Goal: Task Accomplishment & Management: Manage account settings

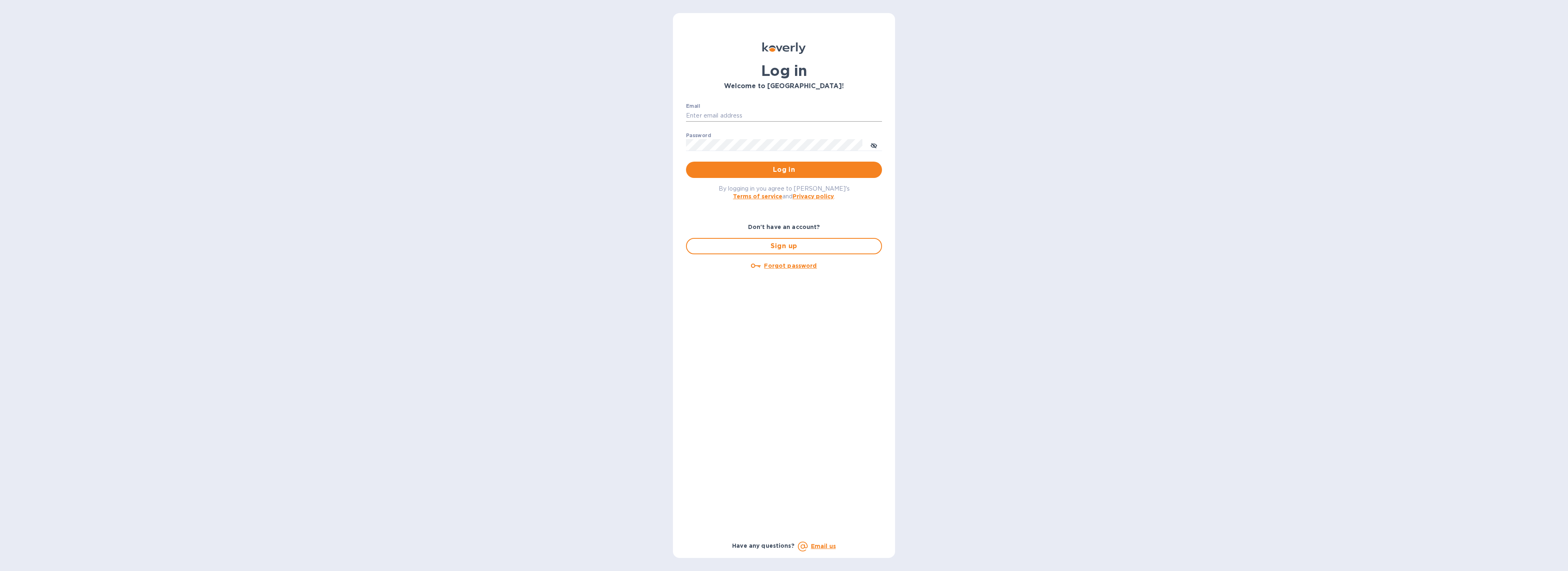
click at [752, 117] on input "Email" at bounding box center [784, 116] width 196 height 12
type input "[EMAIL_ADDRESS][DOMAIN_NAME]"
click at [789, 175] on button "Log in" at bounding box center [784, 170] width 196 height 16
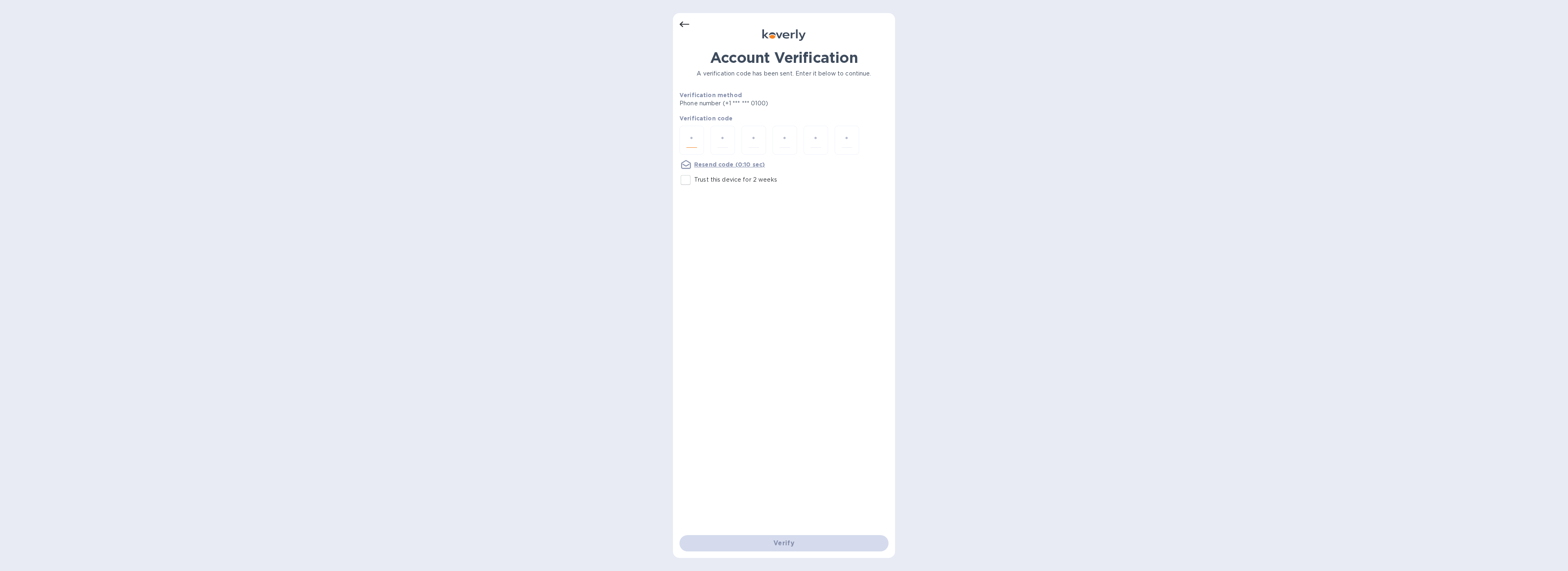
click at [689, 141] on input "number" at bounding box center [692, 140] width 11 height 15
type input "1"
type input "6"
type input "2"
type input "9"
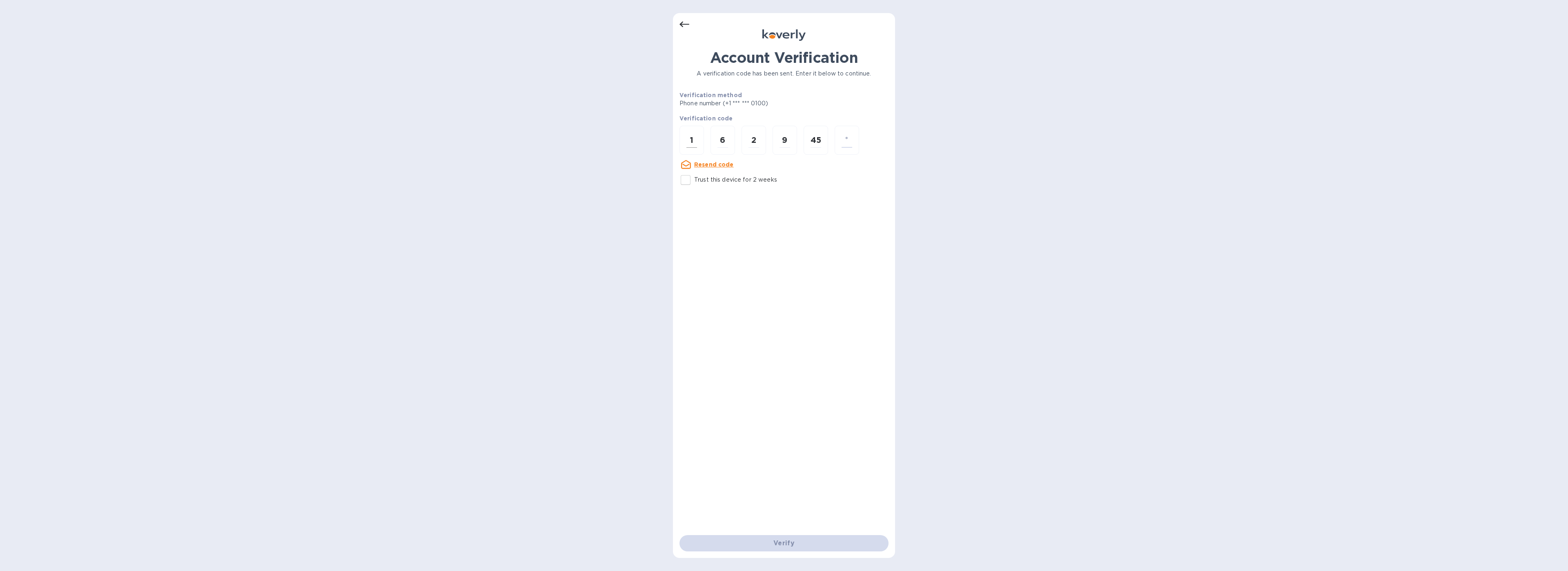
type input "5"
type input "9"
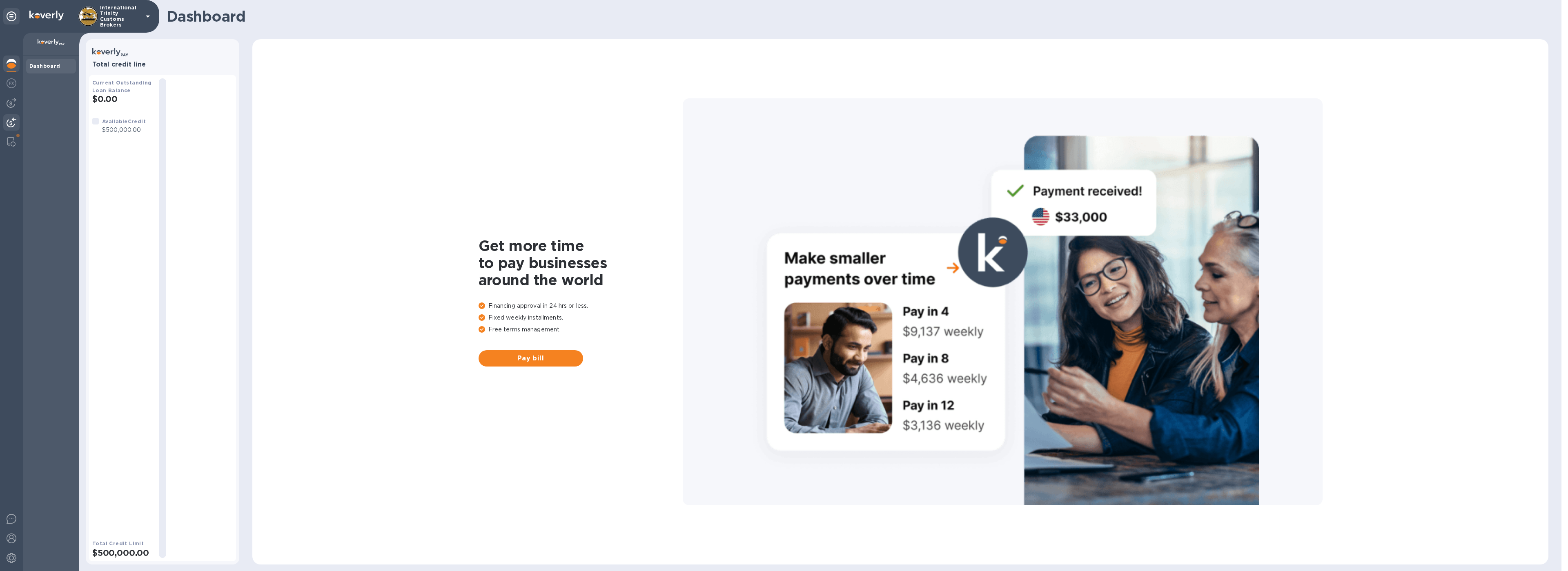
click at [16, 125] on div at bounding box center [12, 123] width 16 height 18
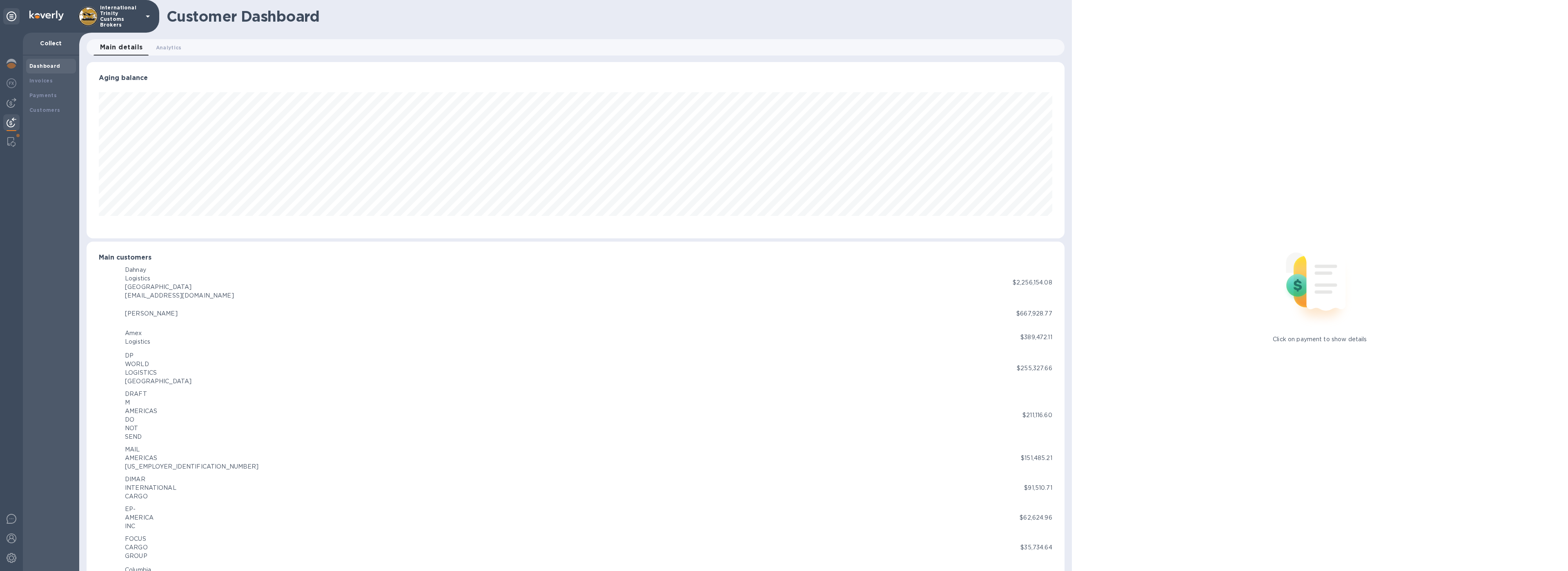
scroll to position [407895, 407305]
click at [53, 81] on div "Invoices" at bounding box center [51, 81] width 43 height 8
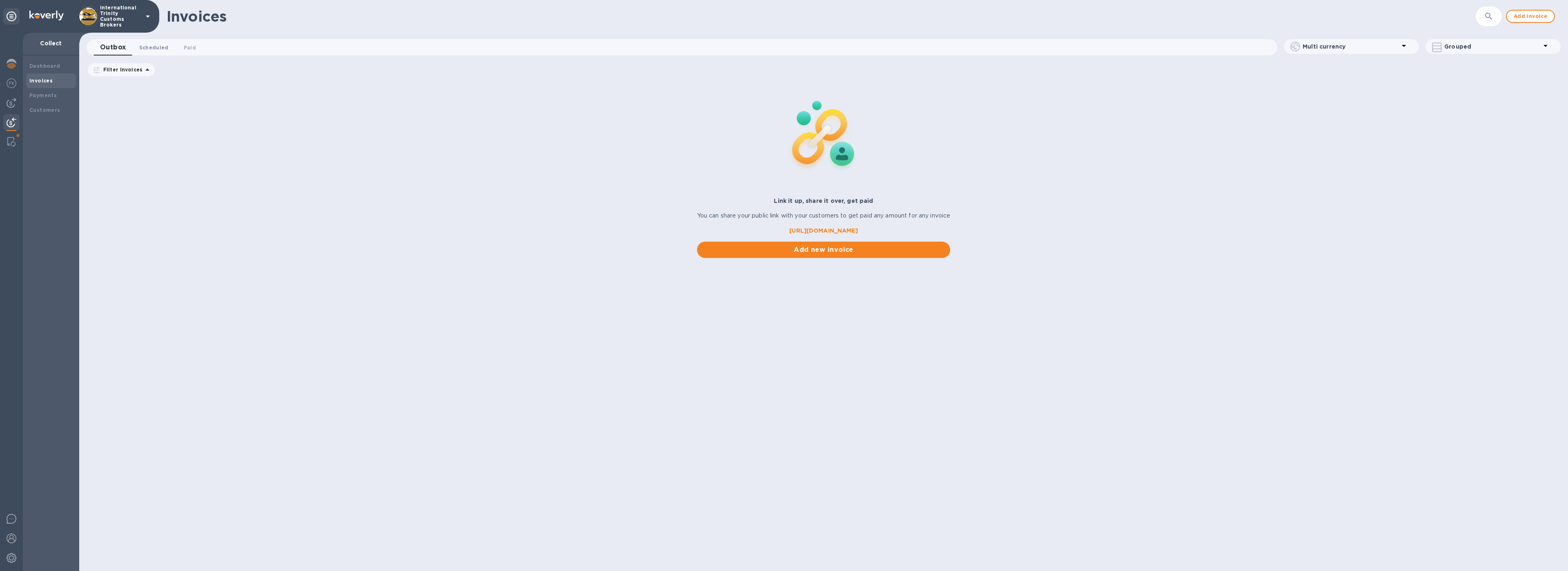
click at [153, 45] on span "Scheduled 0" at bounding box center [153, 47] width 29 height 9
click at [189, 45] on span "Paid 0" at bounding box center [191, 47] width 12 height 9
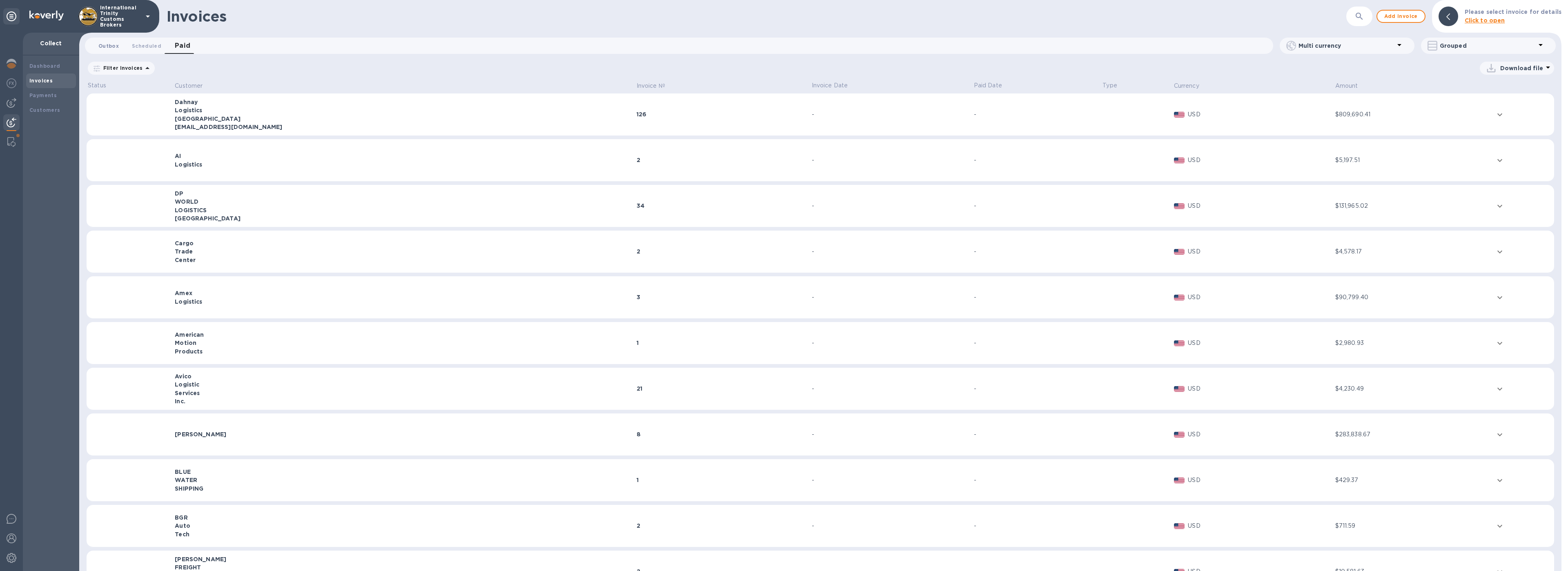
click at [104, 47] on span "Outbox 0" at bounding box center [109, 45] width 20 height 9
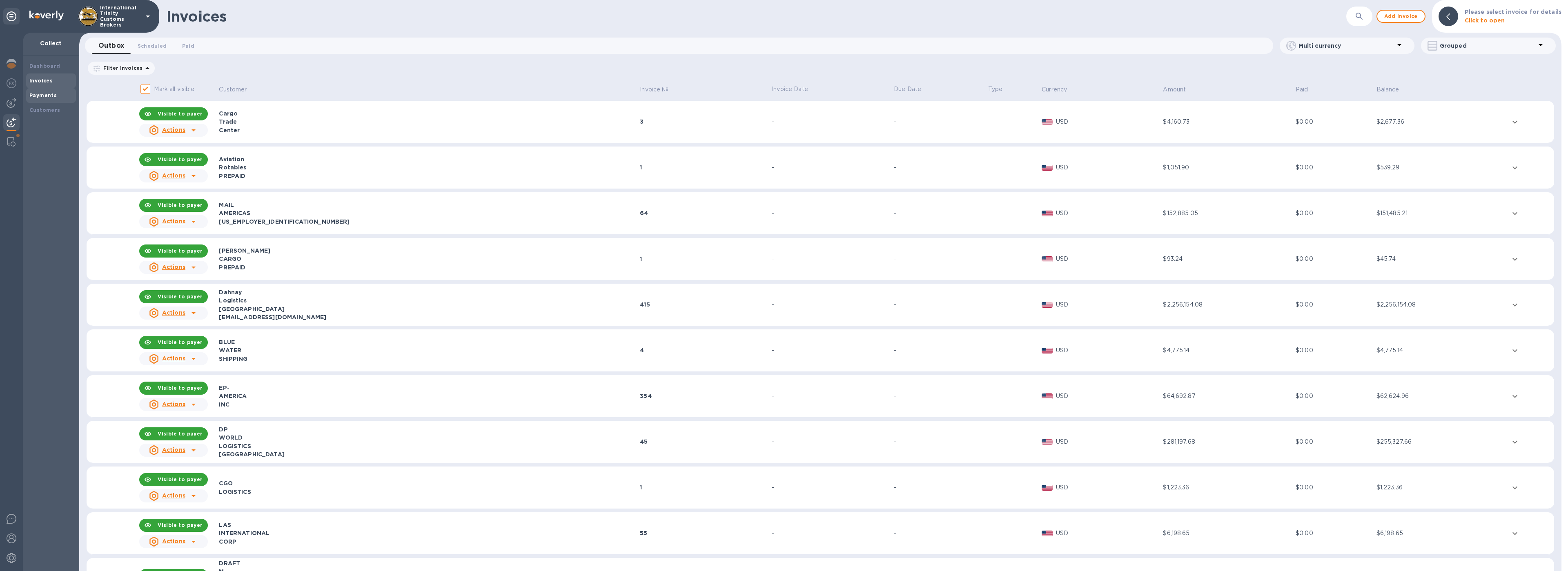
click at [54, 97] on b "Payments" at bounding box center [43, 95] width 27 height 6
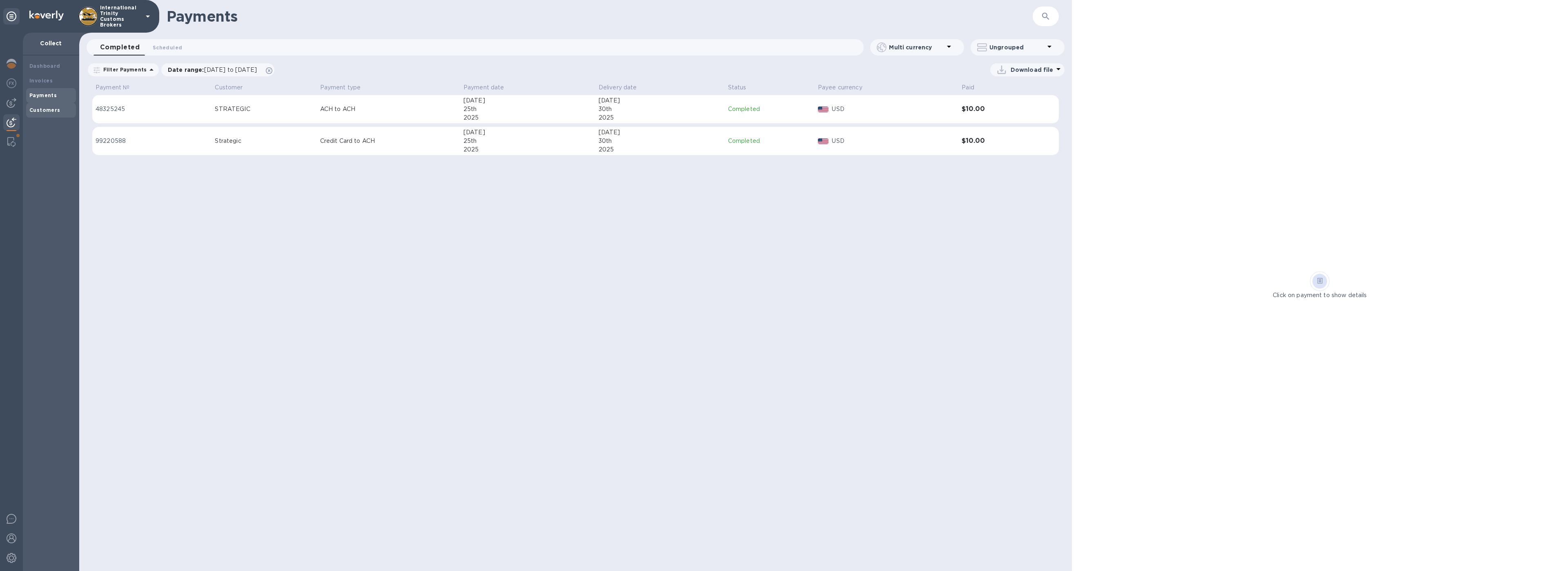
click at [41, 112] on b "Customers" at bounding box center [45, 110] width 31 height 6
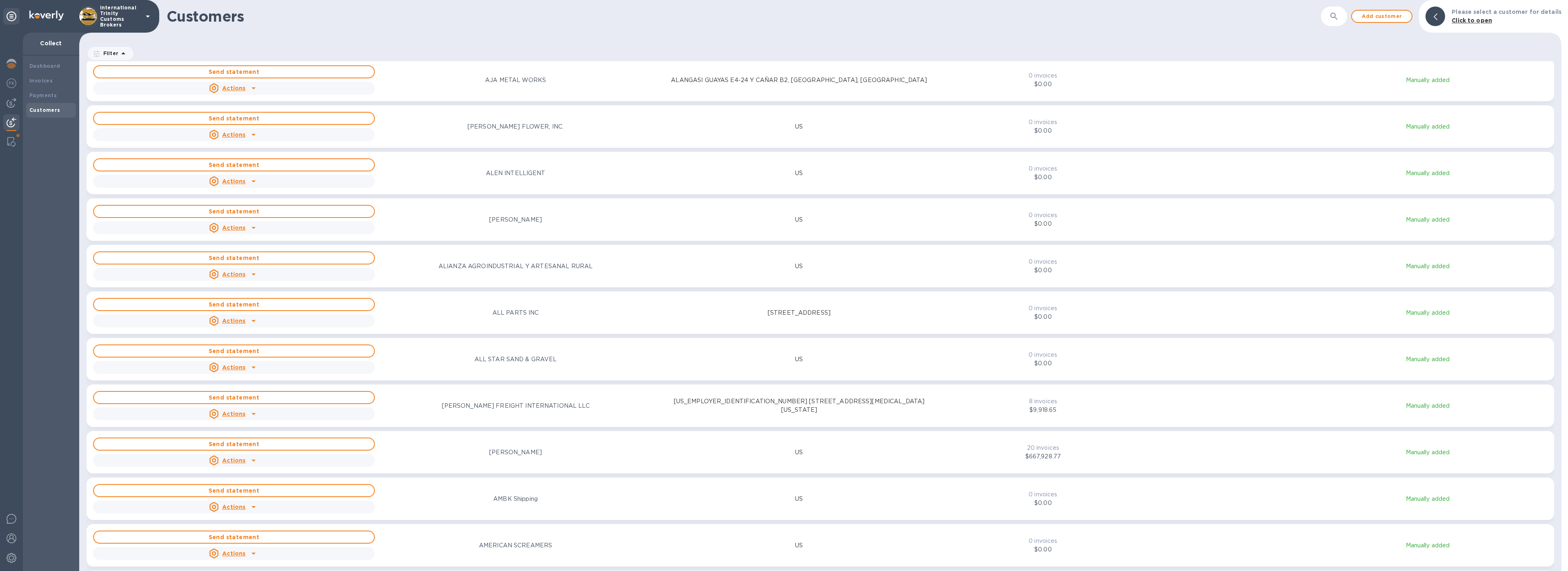
scroll to position [100, 0]
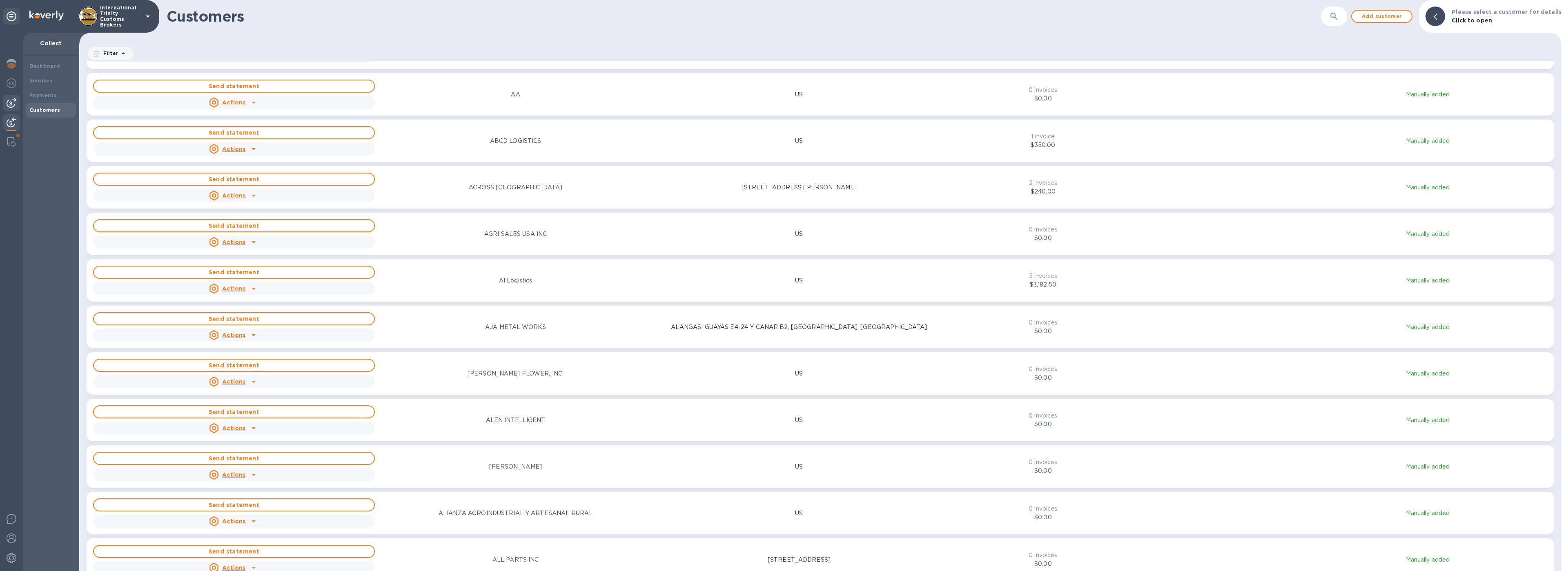
click at [18, 101] on div at bounding box center [12, 103] width 16 height 16
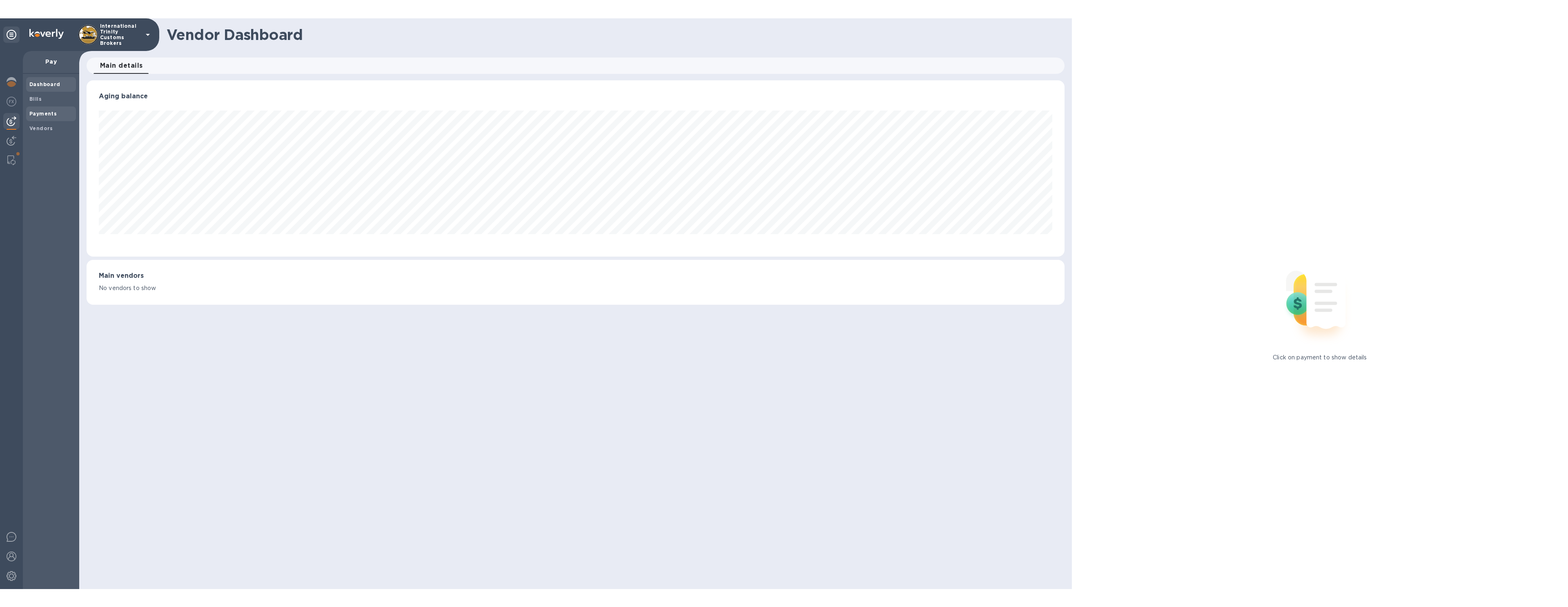
scroll to position [176, 978]
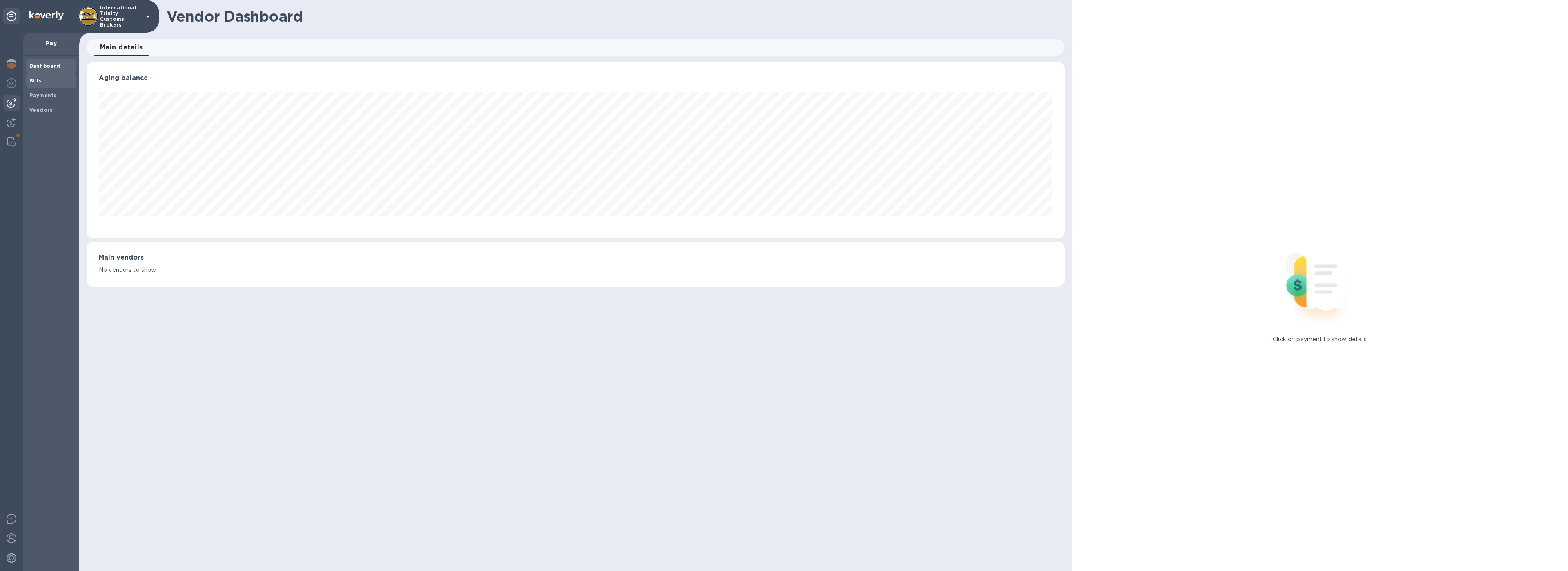
click at [51, 79] on span "Bills" at bounding box center [51, 81] width 43 height 8
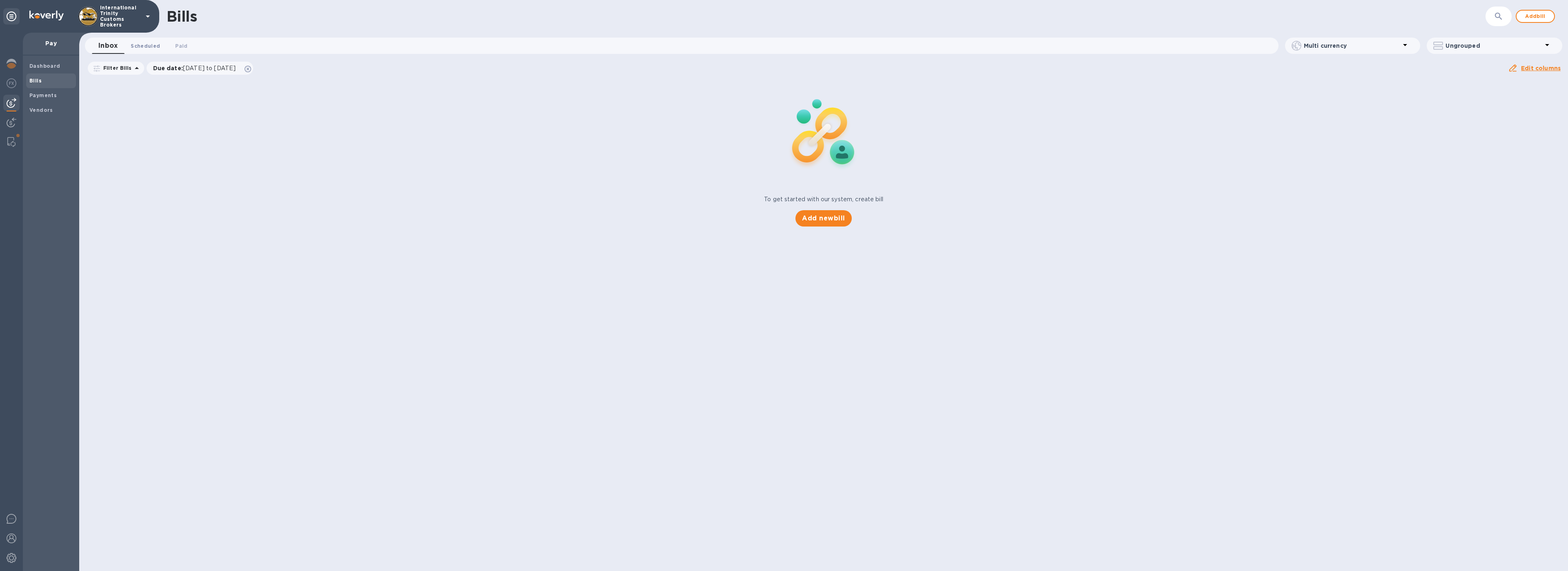
click at [147, 45] on span "Scheduled 0" at bounding box center [145, 45] width 29 height 9
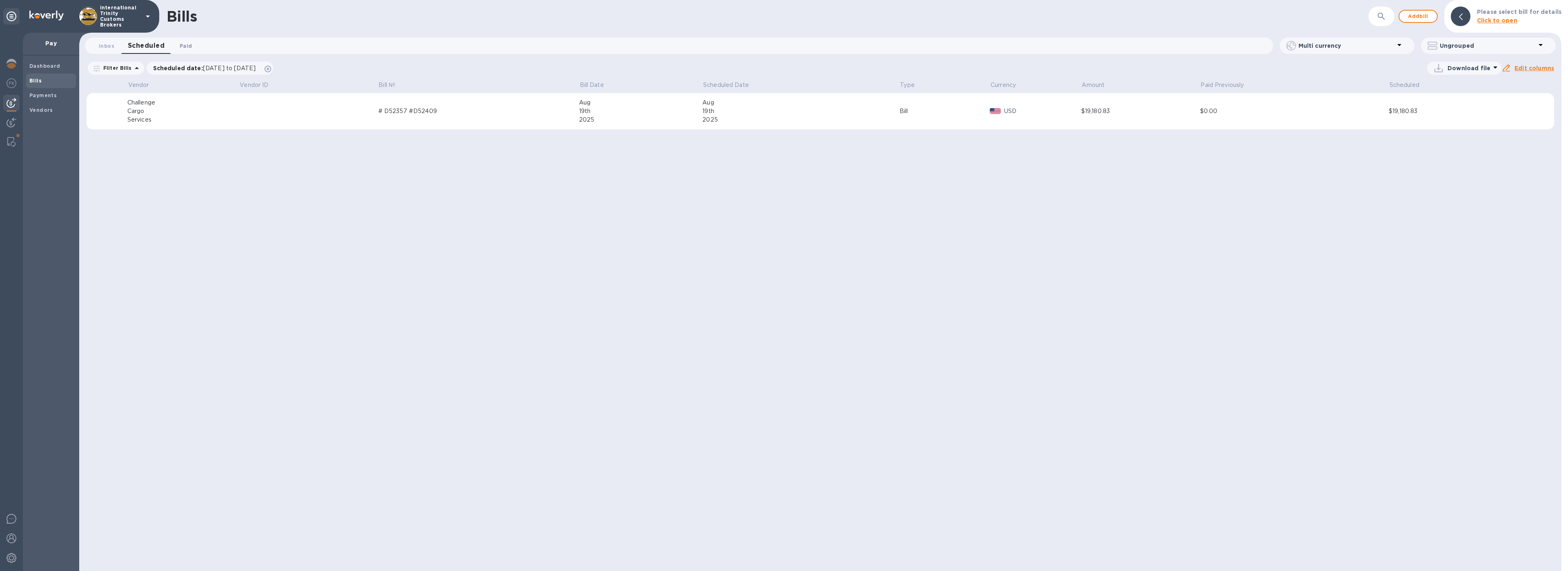
click at [189, 44] on span "Paid 0" at bounding box center [186, 45] width 12 height 9
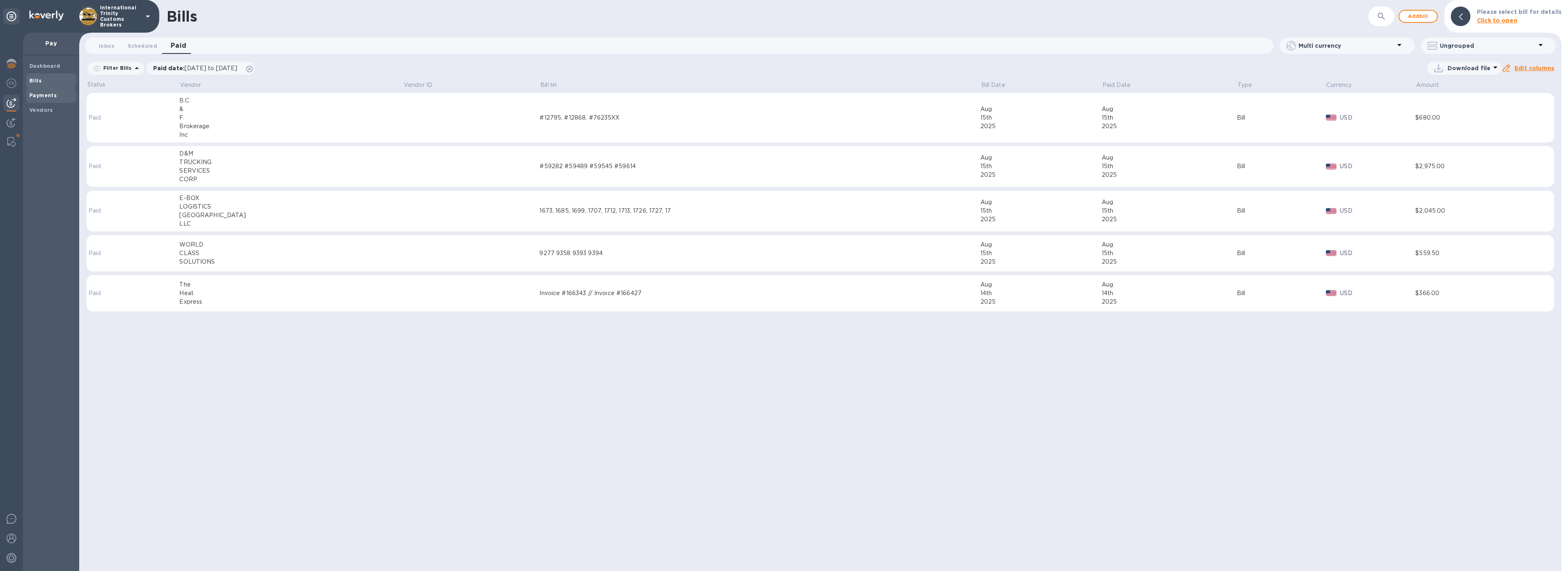
click at [37, 93] on b "Payments" at bounding box center [43, 95] width 27 height 6
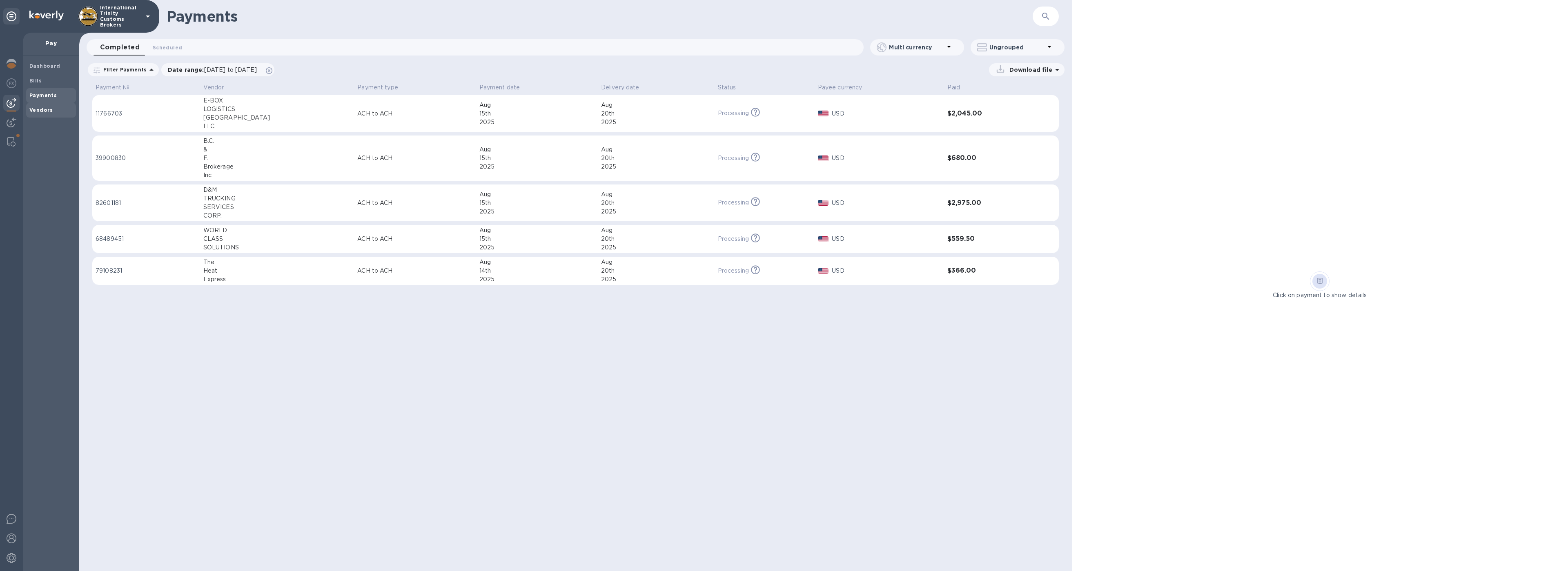
click at [56, 105] on div "Vendors" at bounding box center [51, 111] width 50 height 15
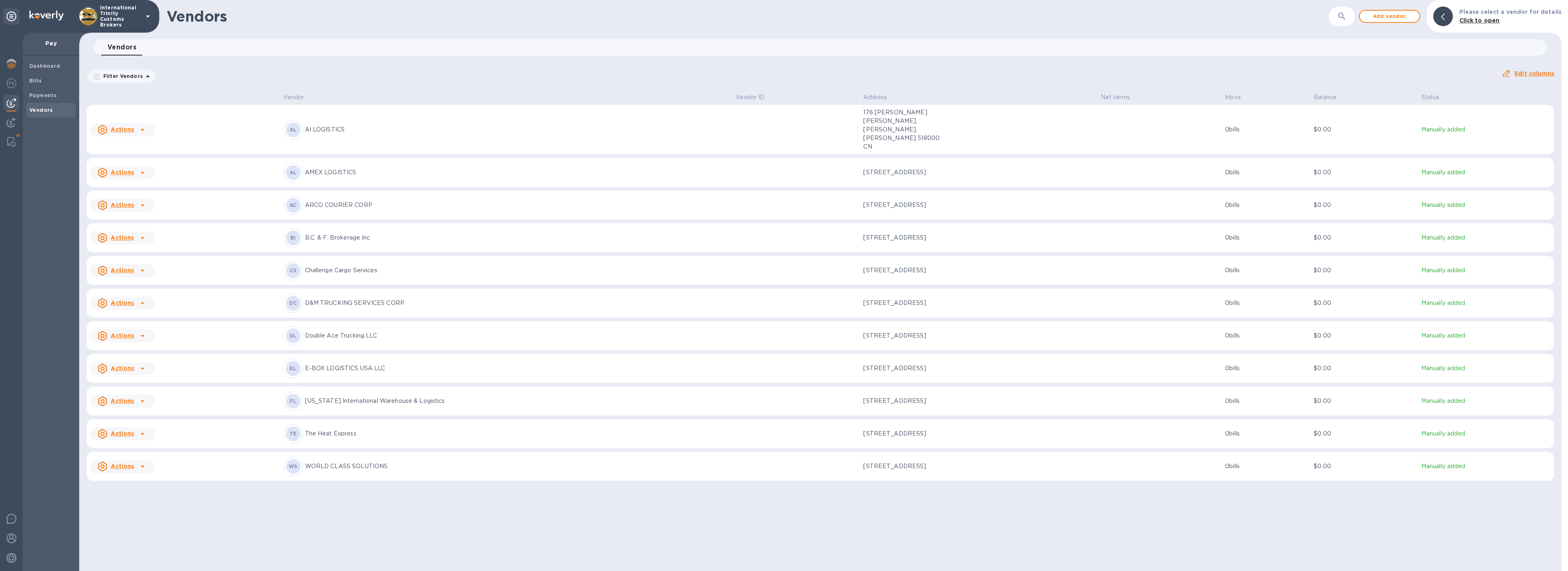
click at [370, 168] on p "AMEX LOGISTICS" at bounding box center [518, 172] width 425 height 9
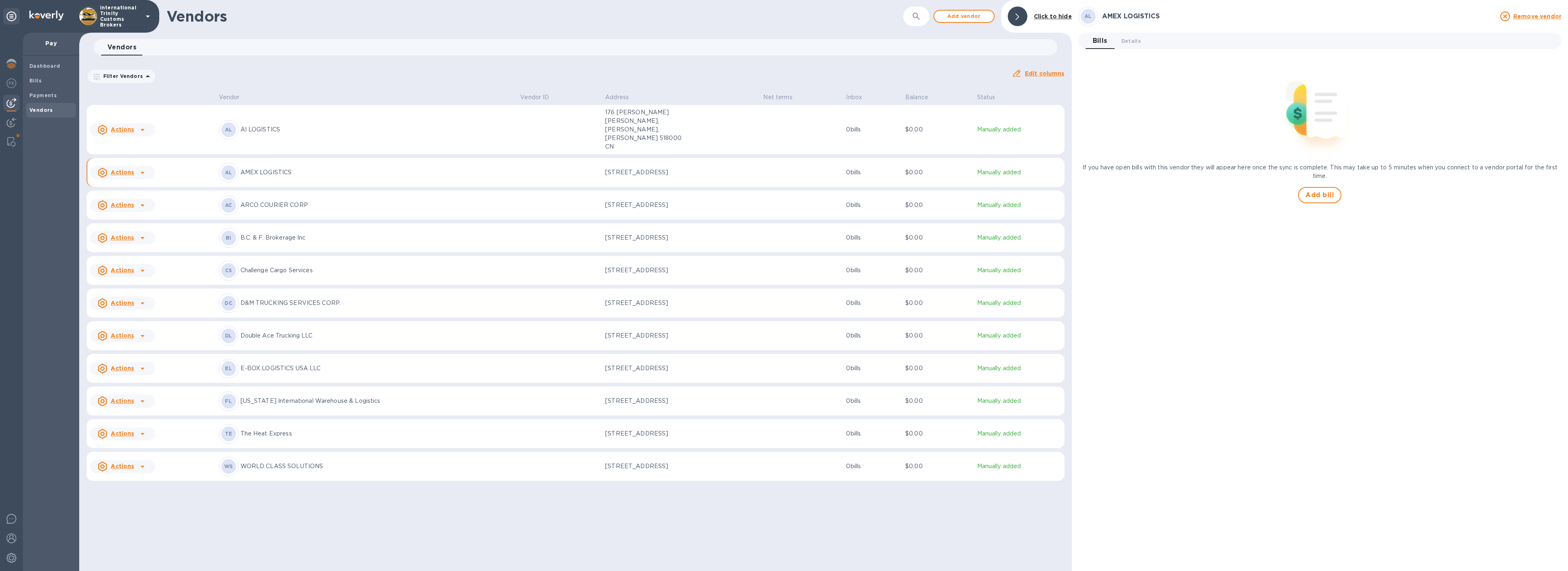
click at [1020, 14] on div at bounding box center [1017, 16] width 20 height 20
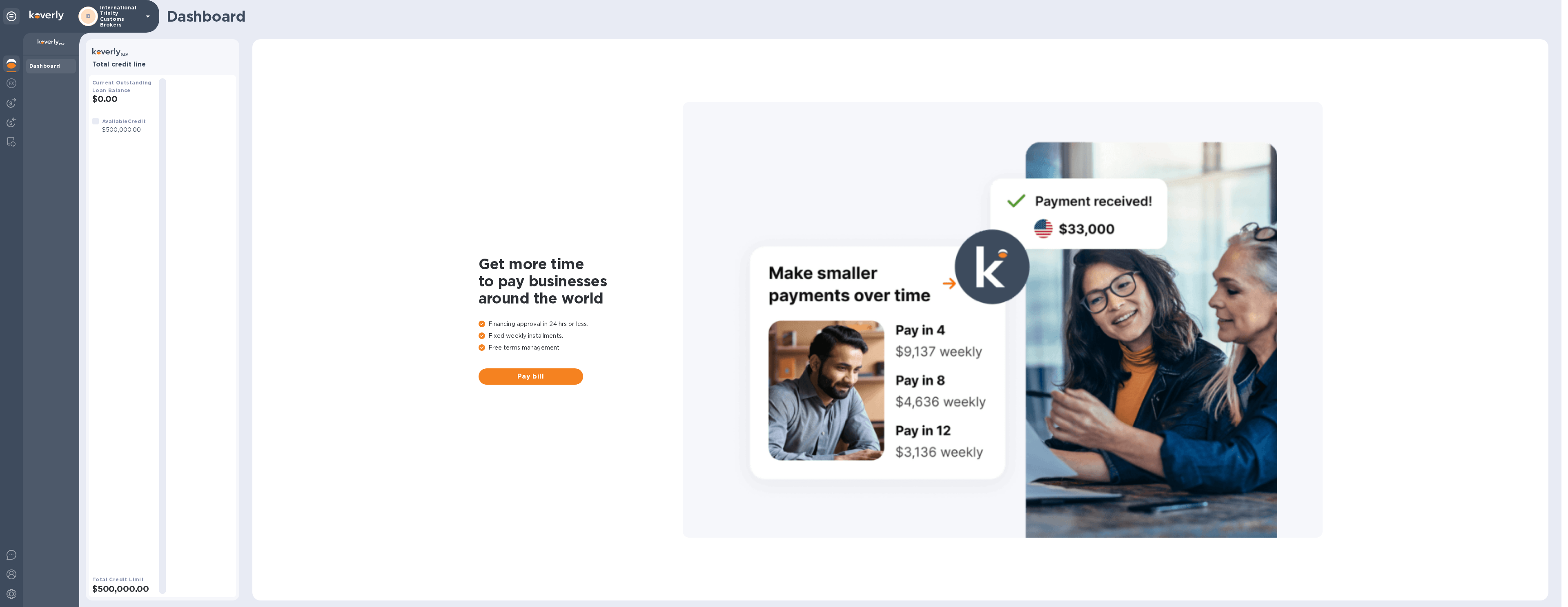
click at [146, 12] on icon at bounding box center [148, 16] width 9 height 9
click at [9, 595] on div at bounding box center [784, 303] width 1568 height 607
click at [9, 573] on img at bounding box center [12, 574] width 9 height 9
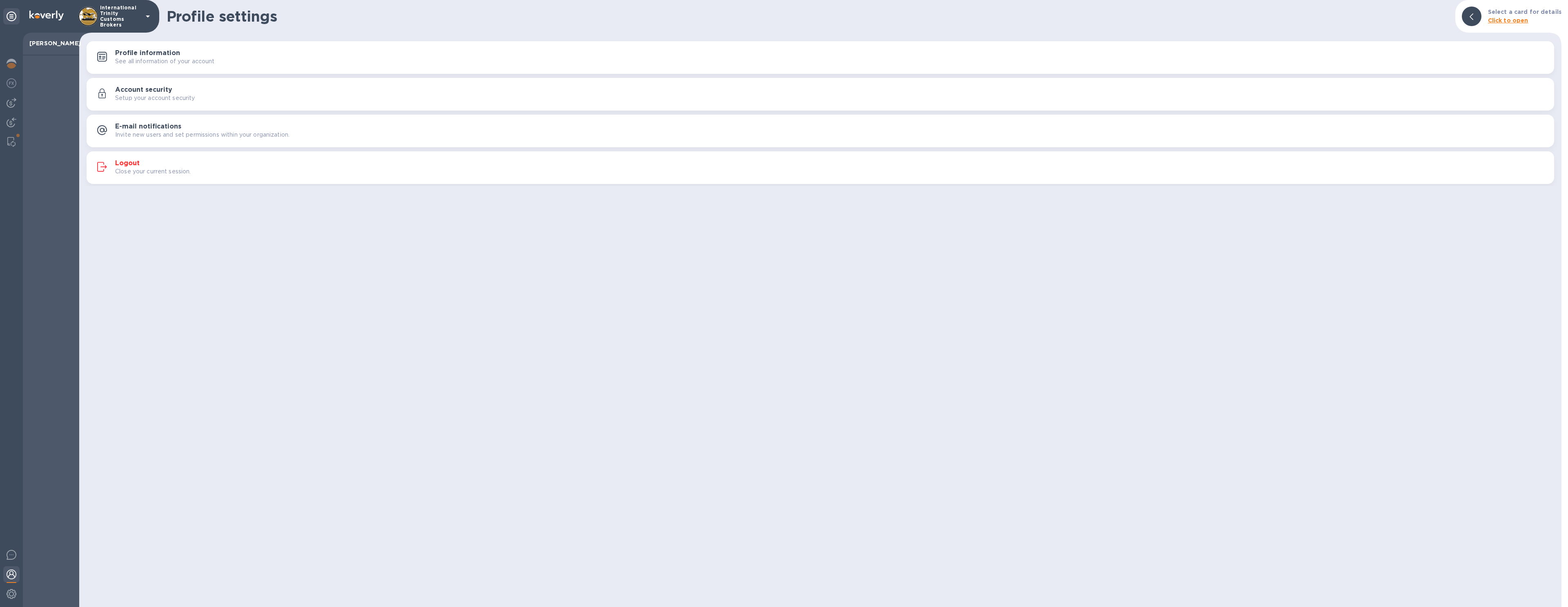
click at [165, 174] on p "Close your current session." at bounding box center [153, 172] width 76 height 9
